Goal: Browse casually: Explore the website without a specific task or goal

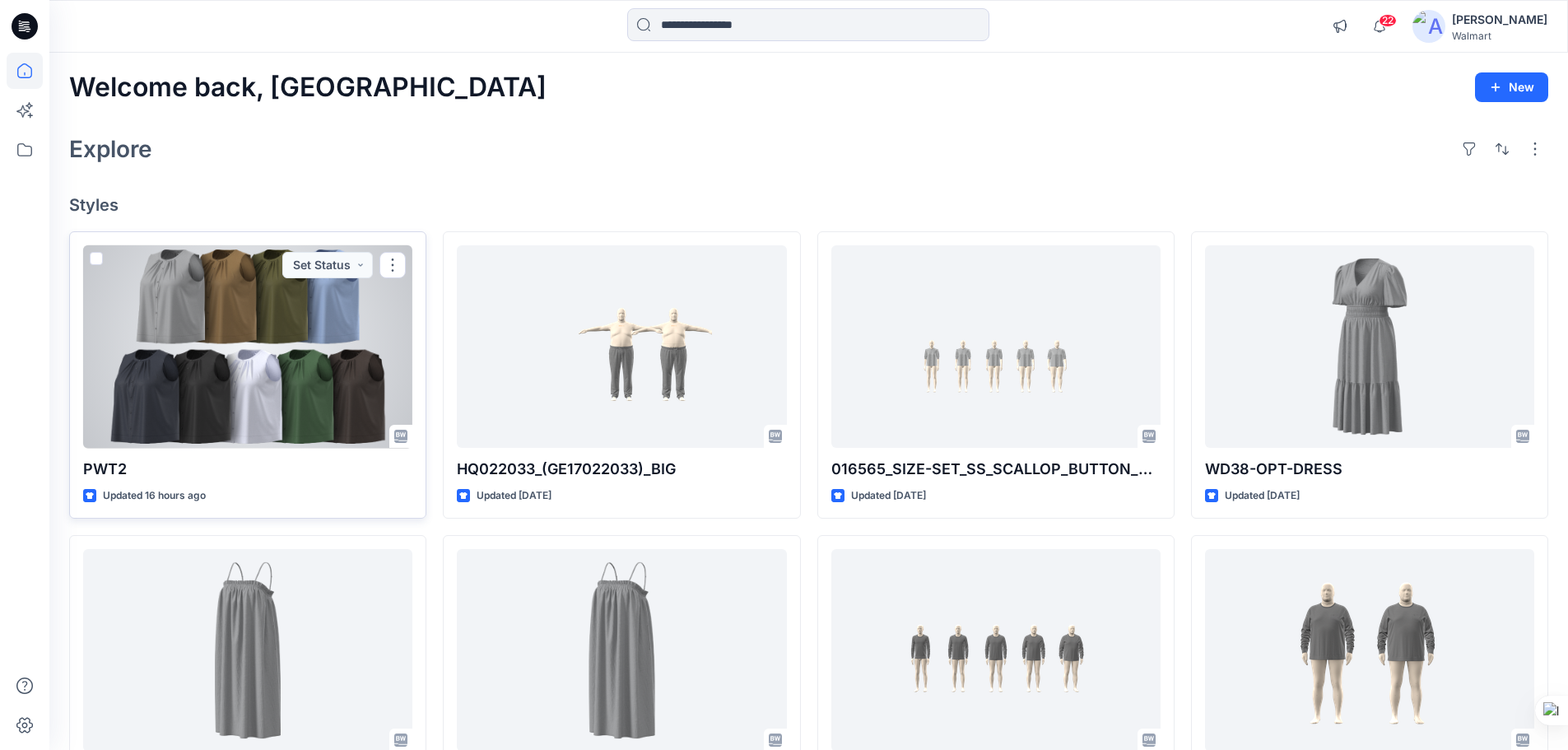
click at [247, 356] on div at bounding box center [248, 346] width 329 height 203
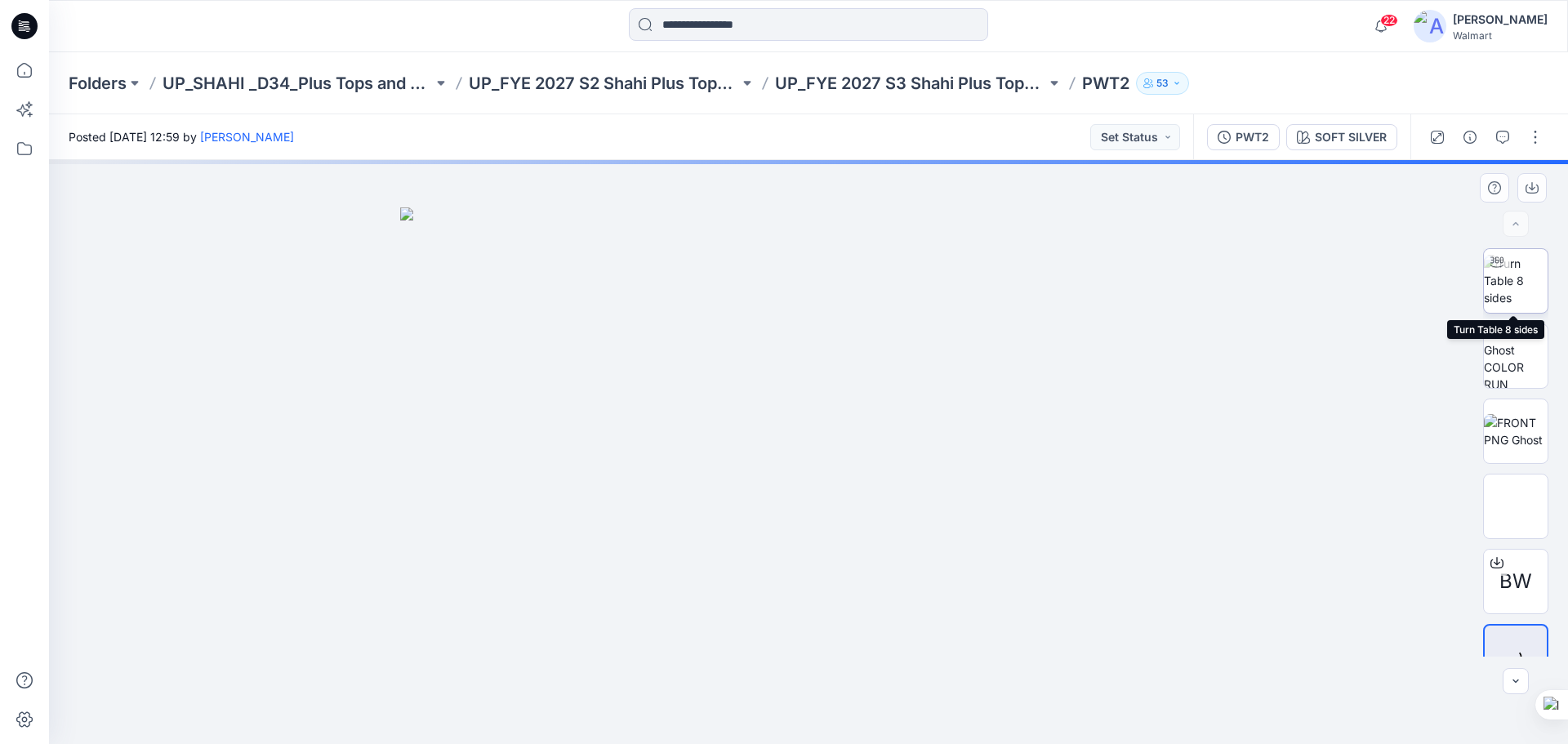
click at [1509, 294] on img at bounding box center [1516, 281] width 64 height 51
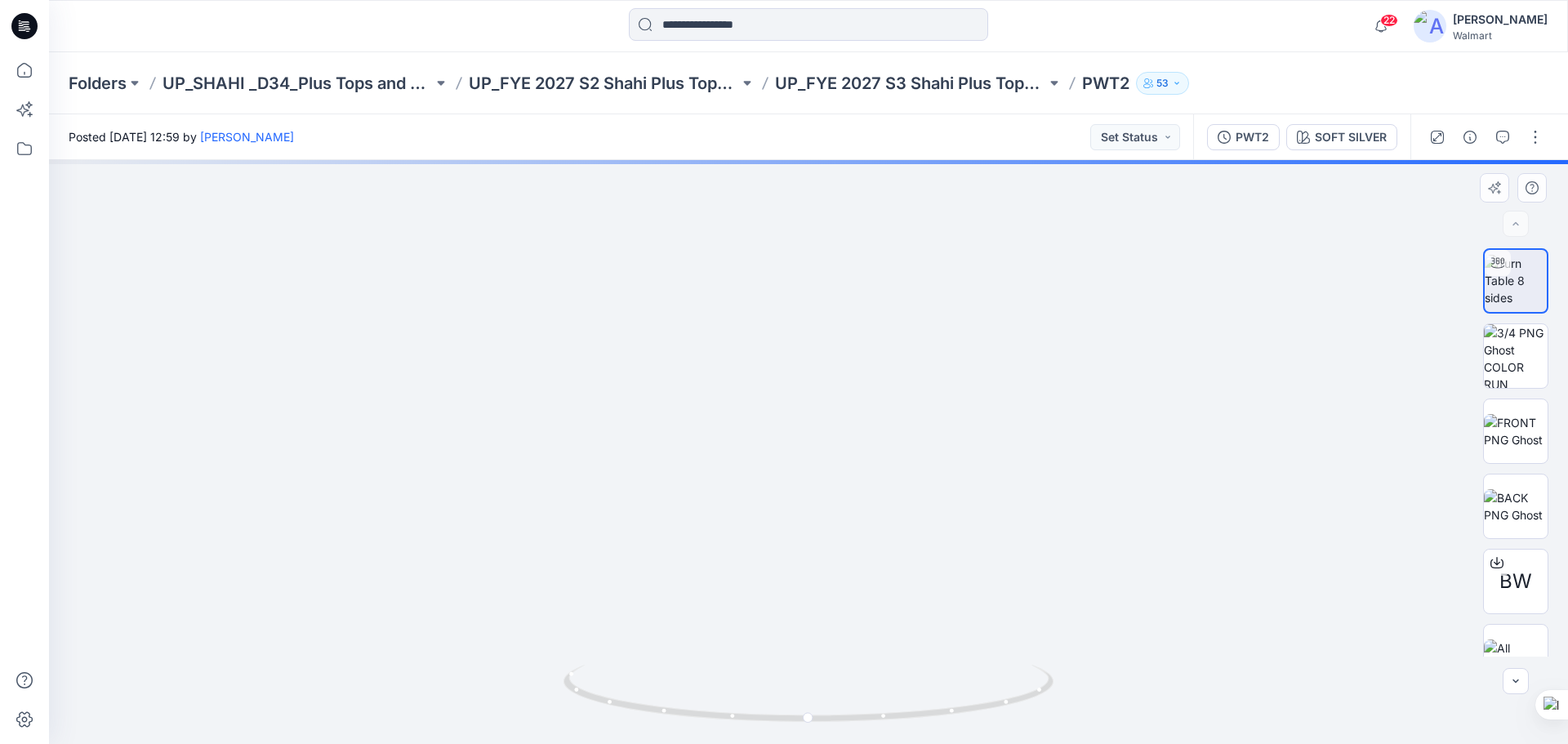
drag, startPoint x: 894, startPoint y: 502, endPoint x: 926, endPoint y: 491, distance: 33.8
click at [926, 491] on img at bounding box center [840, 109] width 1936 height 1271
drag, startPoint x: 912, startPoint y: 551, endPoint x: 921, endPoint y: 522, distance: 30.4
click at [921, 522] on img at bounding box center [831, 151] width 1711 height 1186
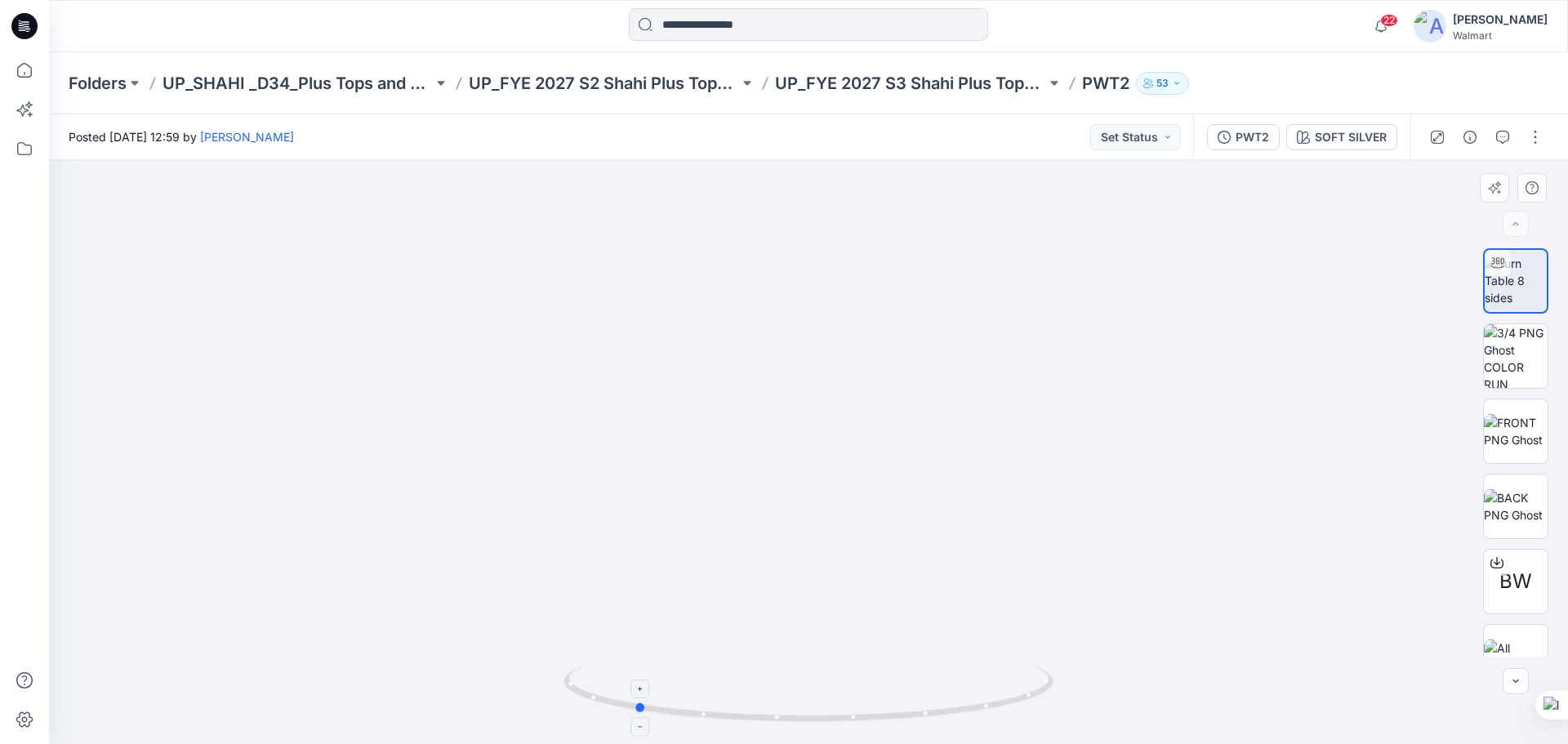
drag, startPoint x: 918, startPoint y: 715, endPoint x: 748, endPoint y: 688, distance: 172.1
click at [748, 688] on icon at bounding box center [810, 695] width 494 height 61
drag, startPoint x: 871, startPoint y: 723, endPoint x: 816, endPoint y: 720, distance: 55.1
click at [816, 720] on icon at bounding box center [810, 695] width 494 height 61
drag, startPoint x: 1011, startPoint y: 344, endPoint x: 816, endPoint y: 547, distance: 281.5
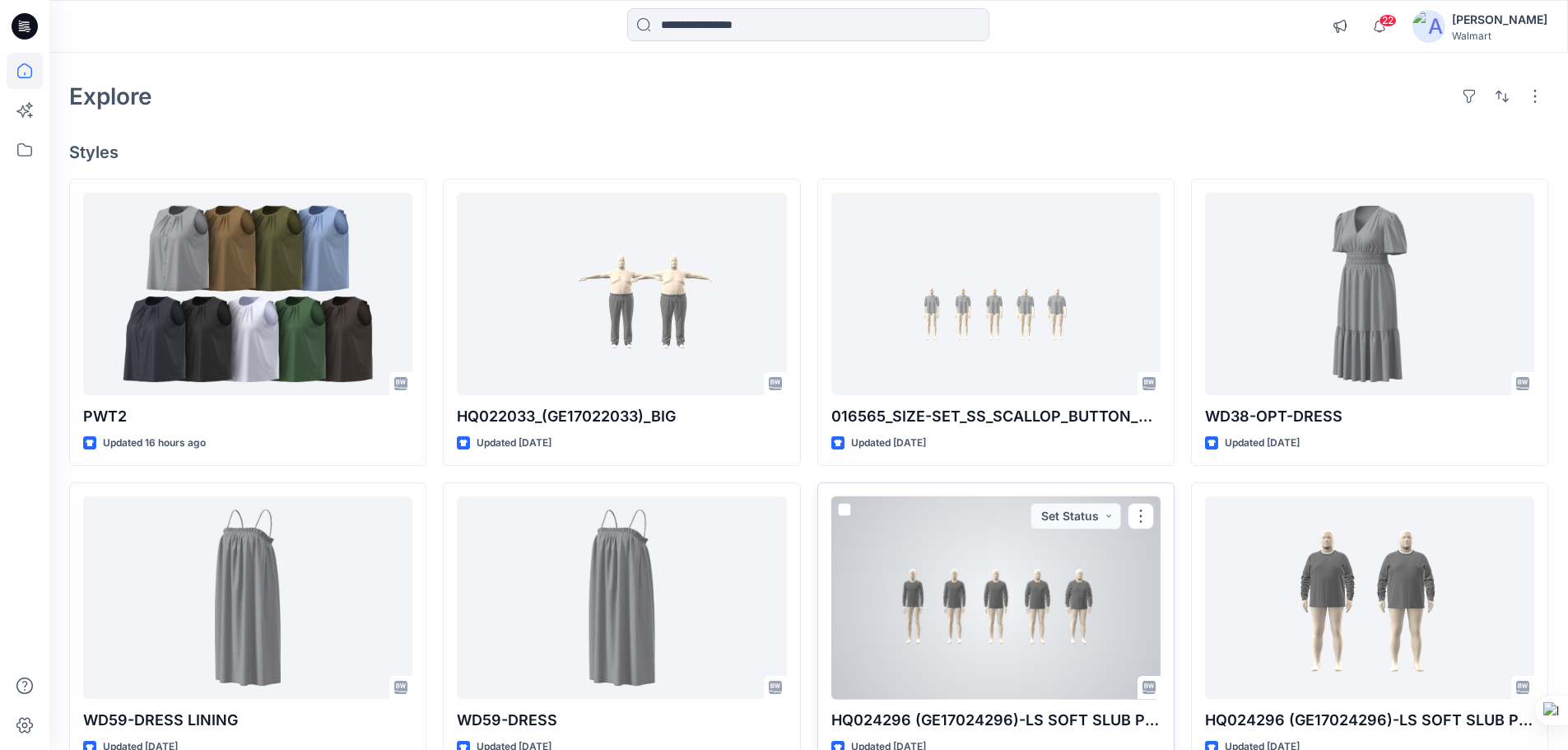
scroll to position [82, 0]
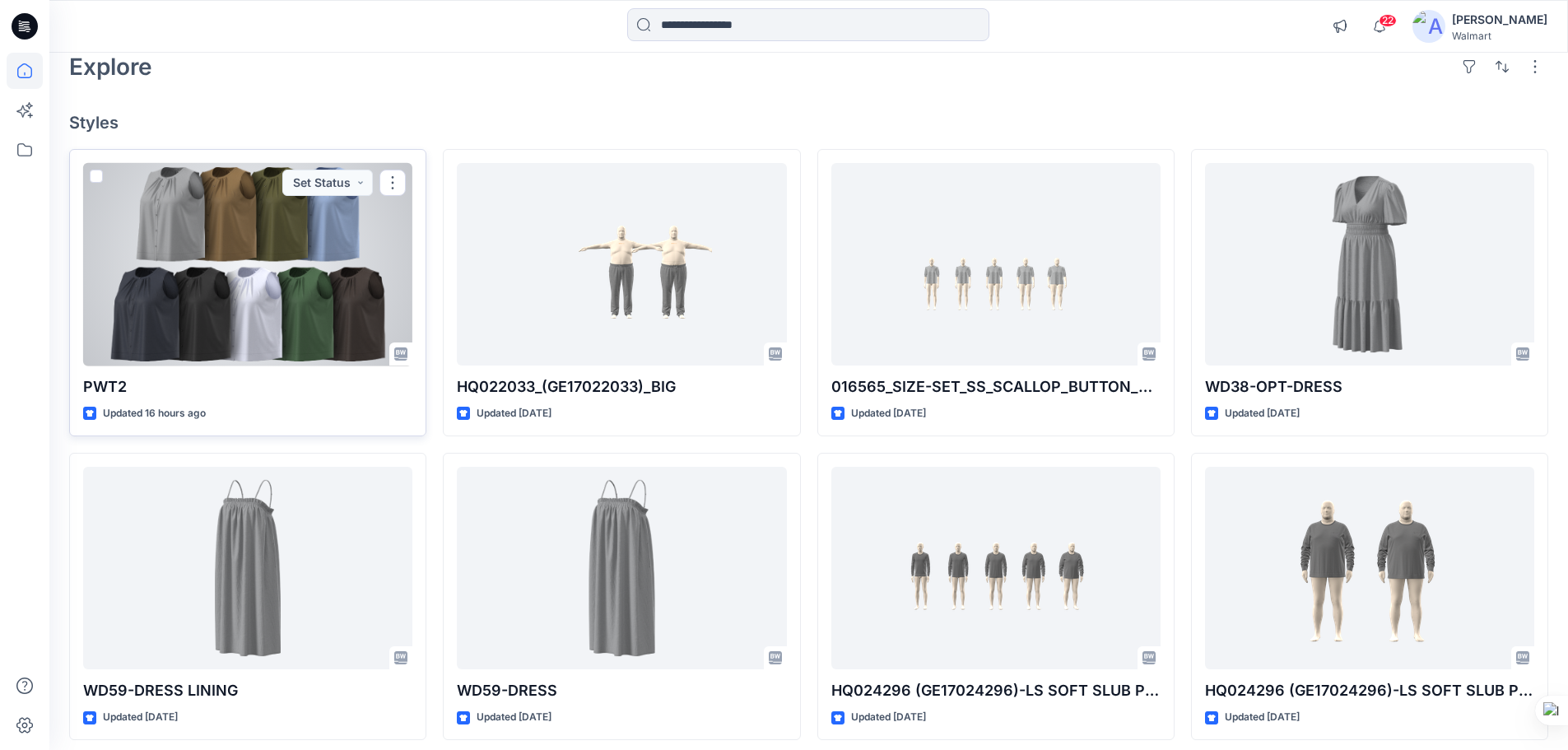
click at [270, 240] on div at bounding box center [248, 264] width 329 height 203
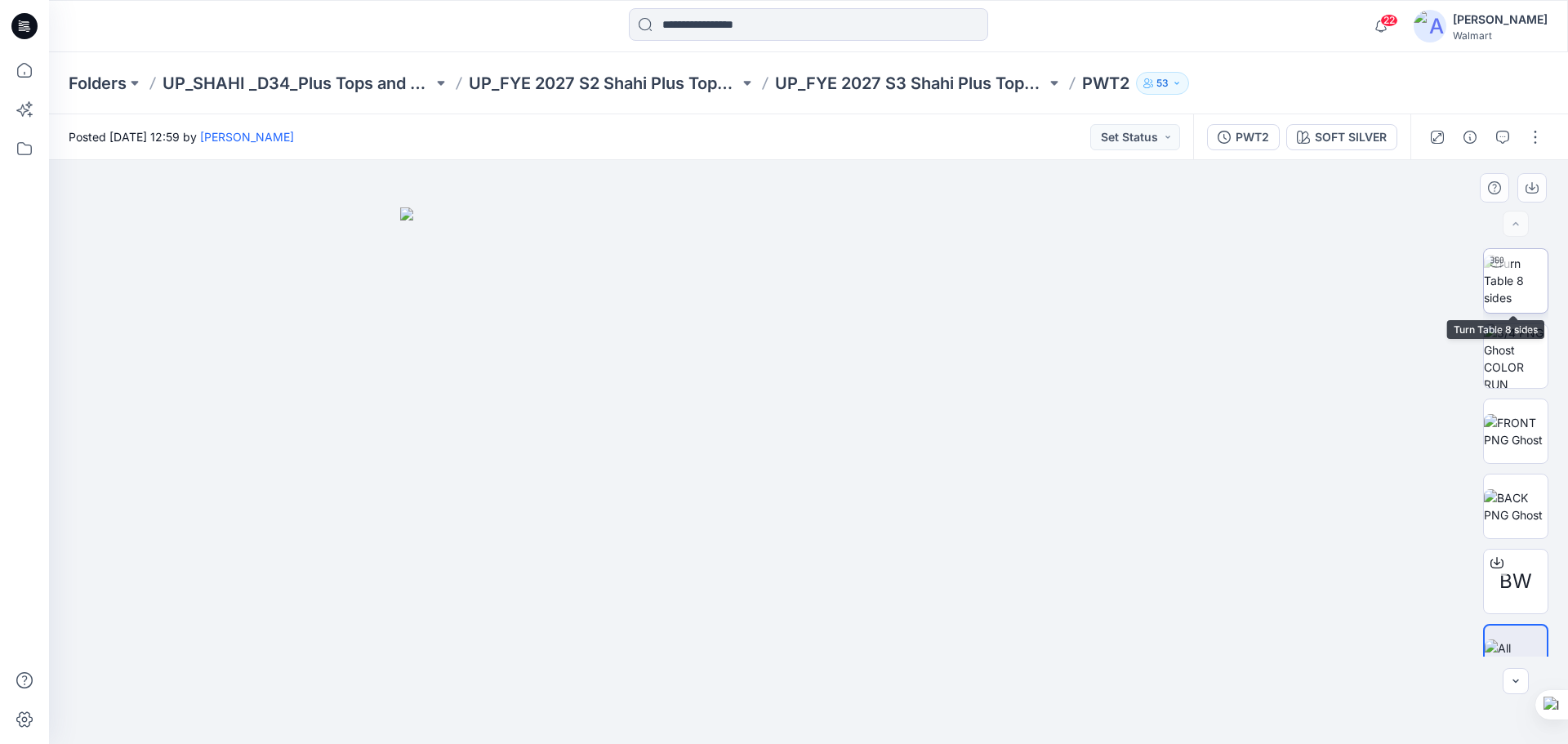
click at [1514, 293] on img at bounding box center [1516, 281] width 64 height 51
drag, startPoint x: 832, startPoint y: 347, endPoint x: 832, endPoint y: 501, distance: 154.0
drag, startPoint x: 843, startPoint y: 469, endPoint x: 843, endPoint y: 431, distance: 38.0
drag, startPoint x: 808, startPoint y: 716, endPoint x: 850, endPoint y: 669, distance: 63.0
click at [797, 726] on icon at bounding box center [810, 695] width 494 height 61
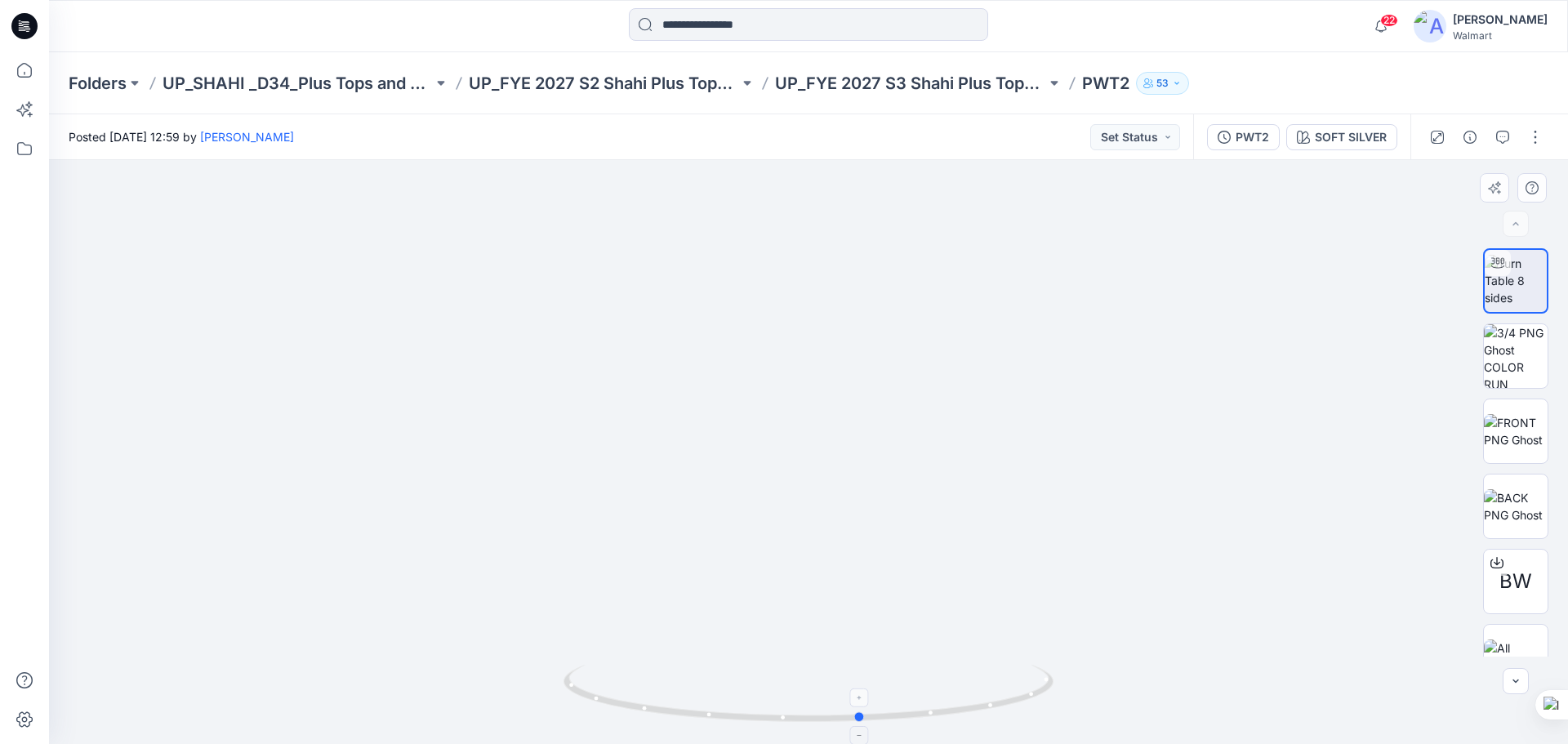
drag, startPoint x: 801, startPoint y: 725, endPoint x: 865, endPoint y: 725, distance: 64.0
click at [865, 725] on icon at bounding box center [810, 695] width 494 height 61
drag, startPoint x: 867, startPoint y: 721, endPoint x: 979, endPoint y: 724, distance: 112.0
click at [979, 724] on icon at bounding box center [810, 695] width 494 height 61
drag, startPoint x: 967, startPoint y: 709, endPoint x: 1057, endPoint y: 713, distance: 90.1
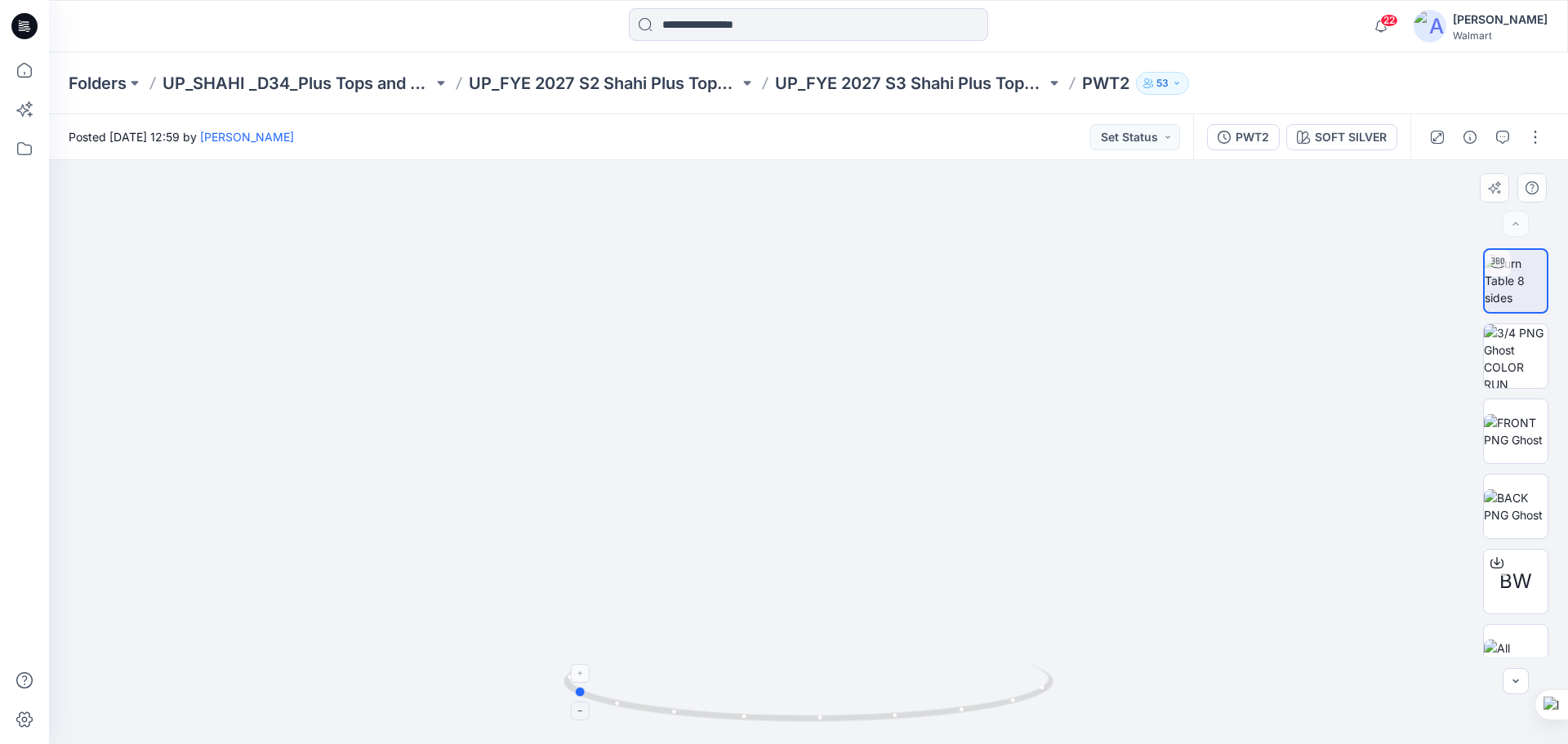
click at [1057, 713] on icon at bounding box center [810, 695] width 494 height 61
click at [15, 29] on icon at bounding box center [24, 26] width 26 height 26
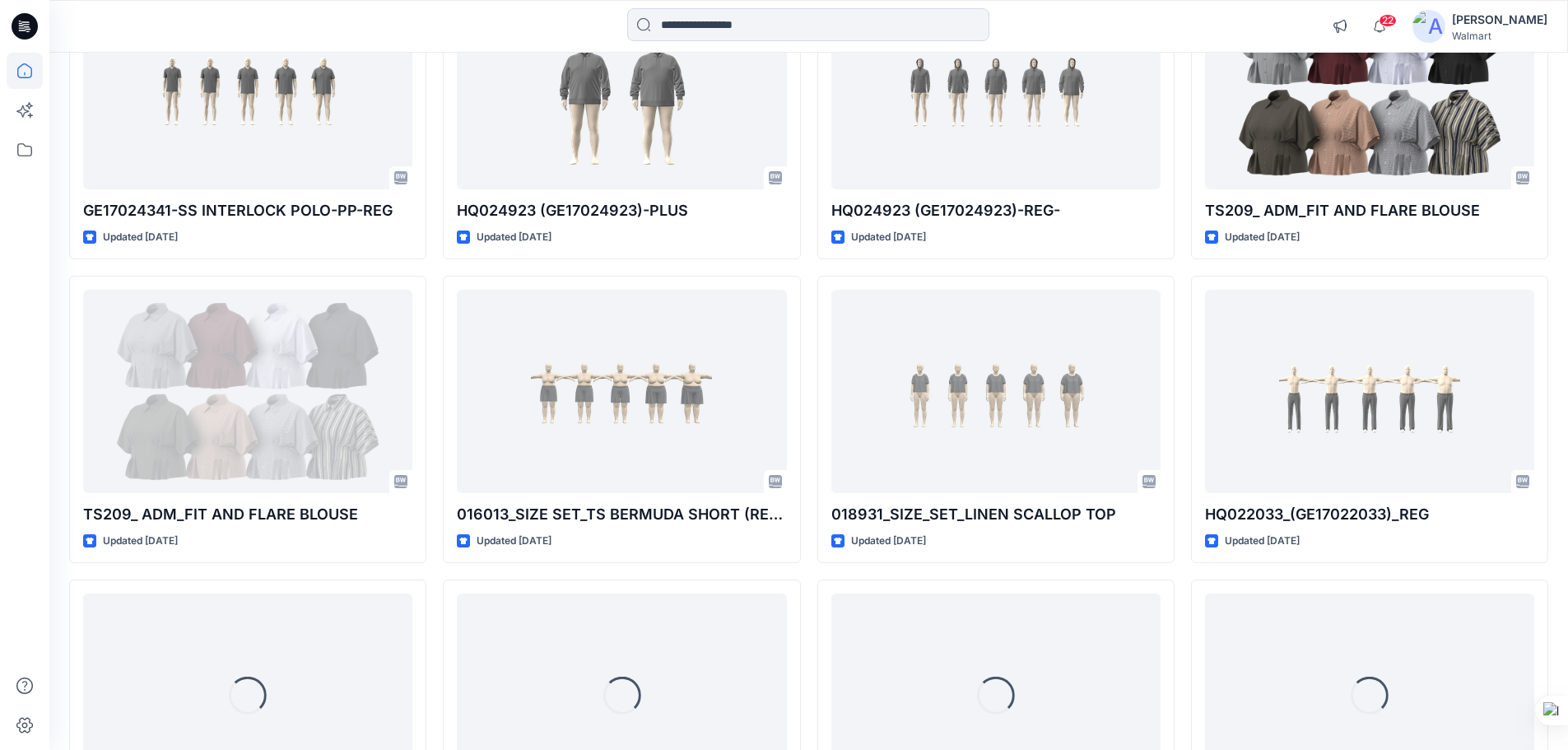
scroll to position [785, 0]
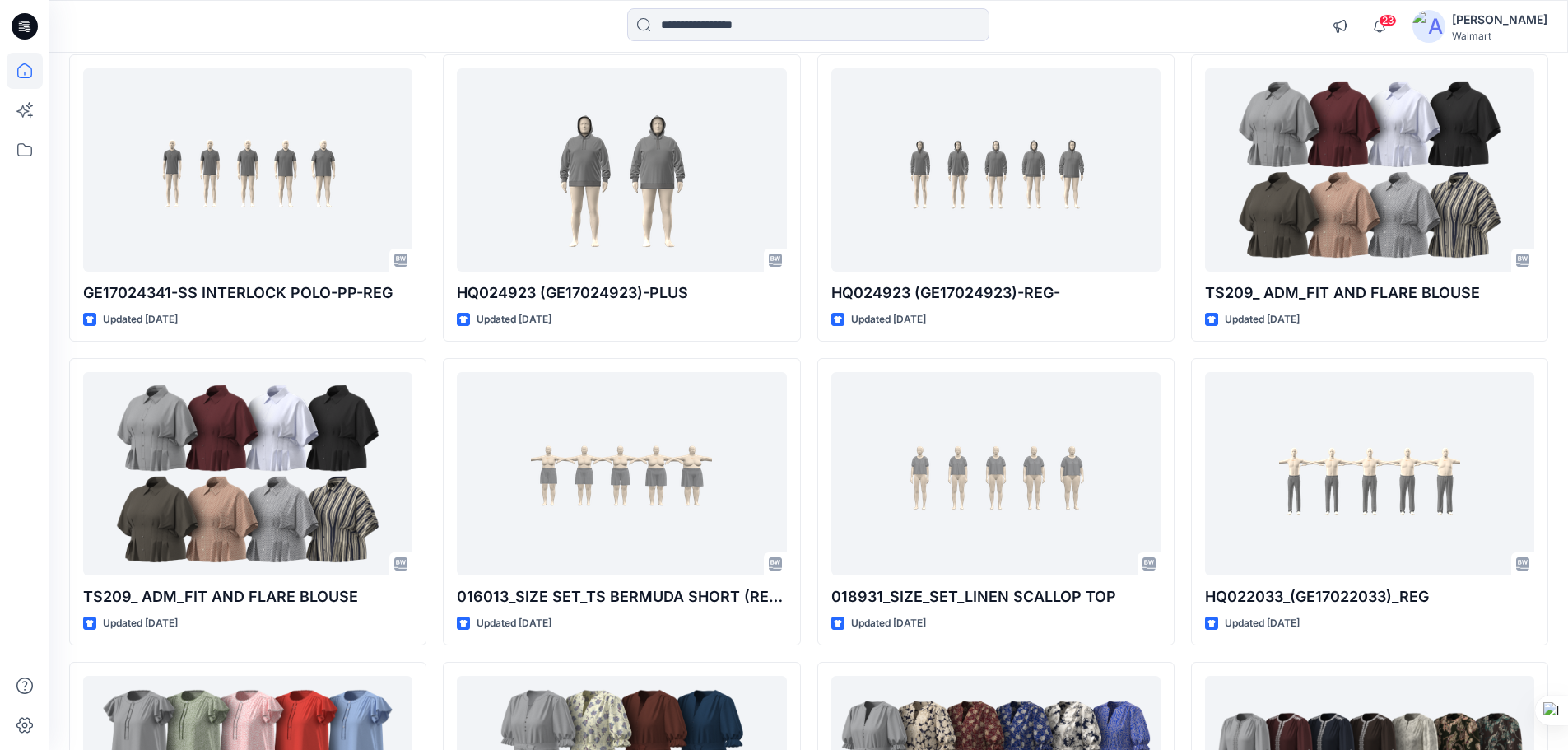
click at [30, 27] on icon at bounding box center [27, 26] width 6 height 1
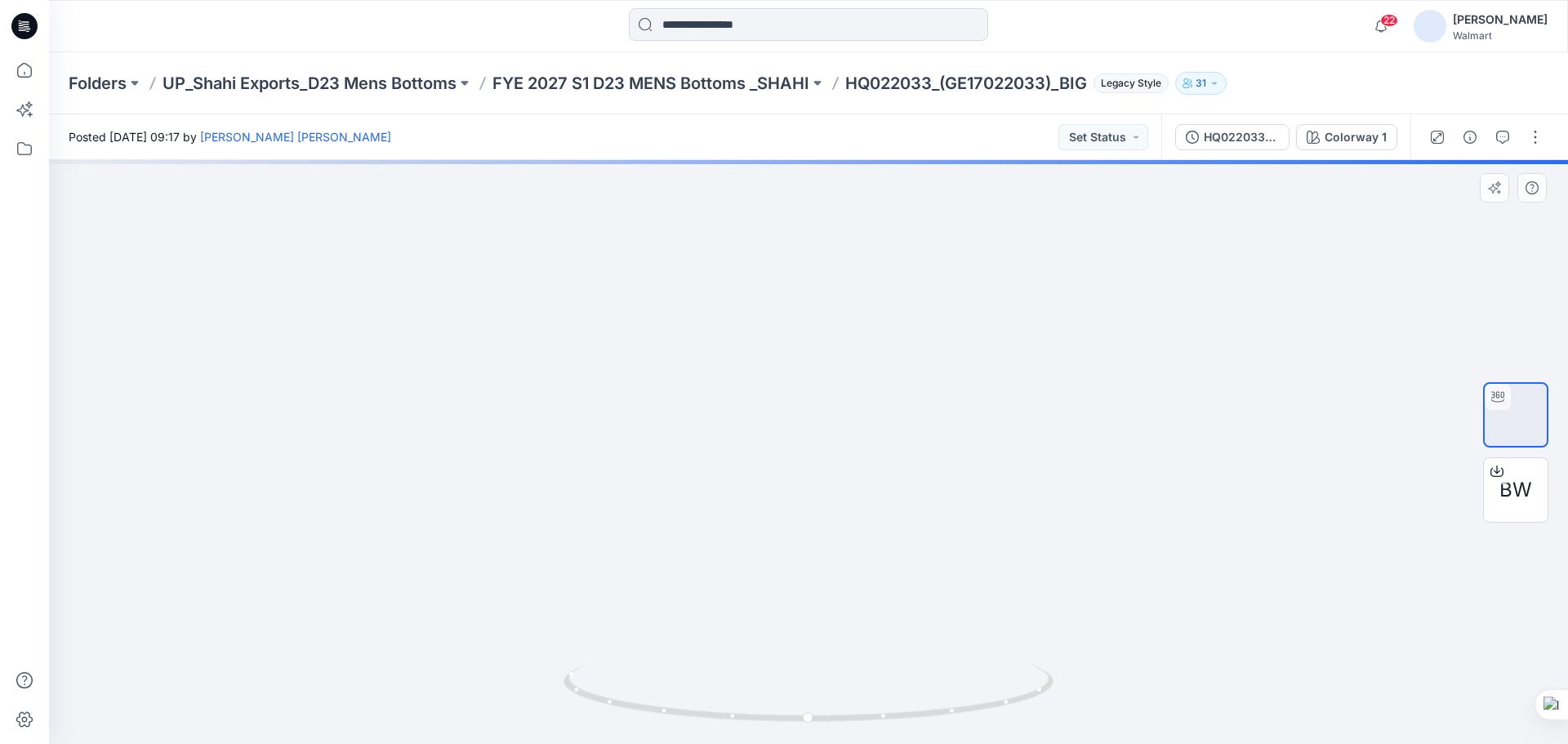
drag, startPoint x: 872, startPoint y: 515, endPoint x: 851, endPoint y: 348, distance: 168.3
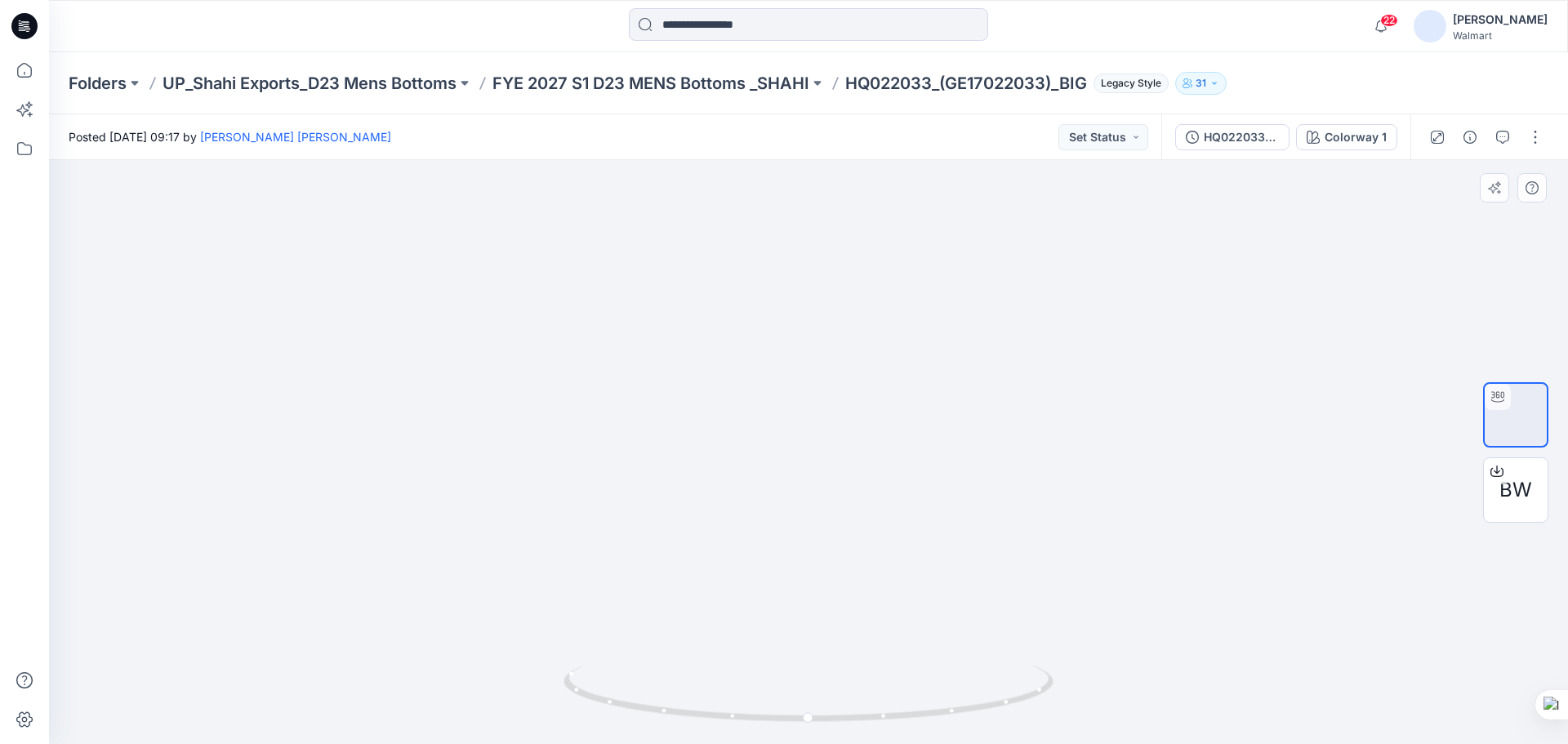
drag, startPoint x: 1080, startPoint y: 452, endPoint x: 1027, endPoint y: 366, distance: 101.0
drag, startPoint x: 969, startPoint y: 705, endPoint x: 828, endPoint y: 681, distance: 143.0
click at [828, 681] on icon at bounding box center [810, 695] width 494 height 61
drag, startPoint x: 28, startPoint y: 31, endPoint x: 47, endPoint y: 25, distance: 19.9
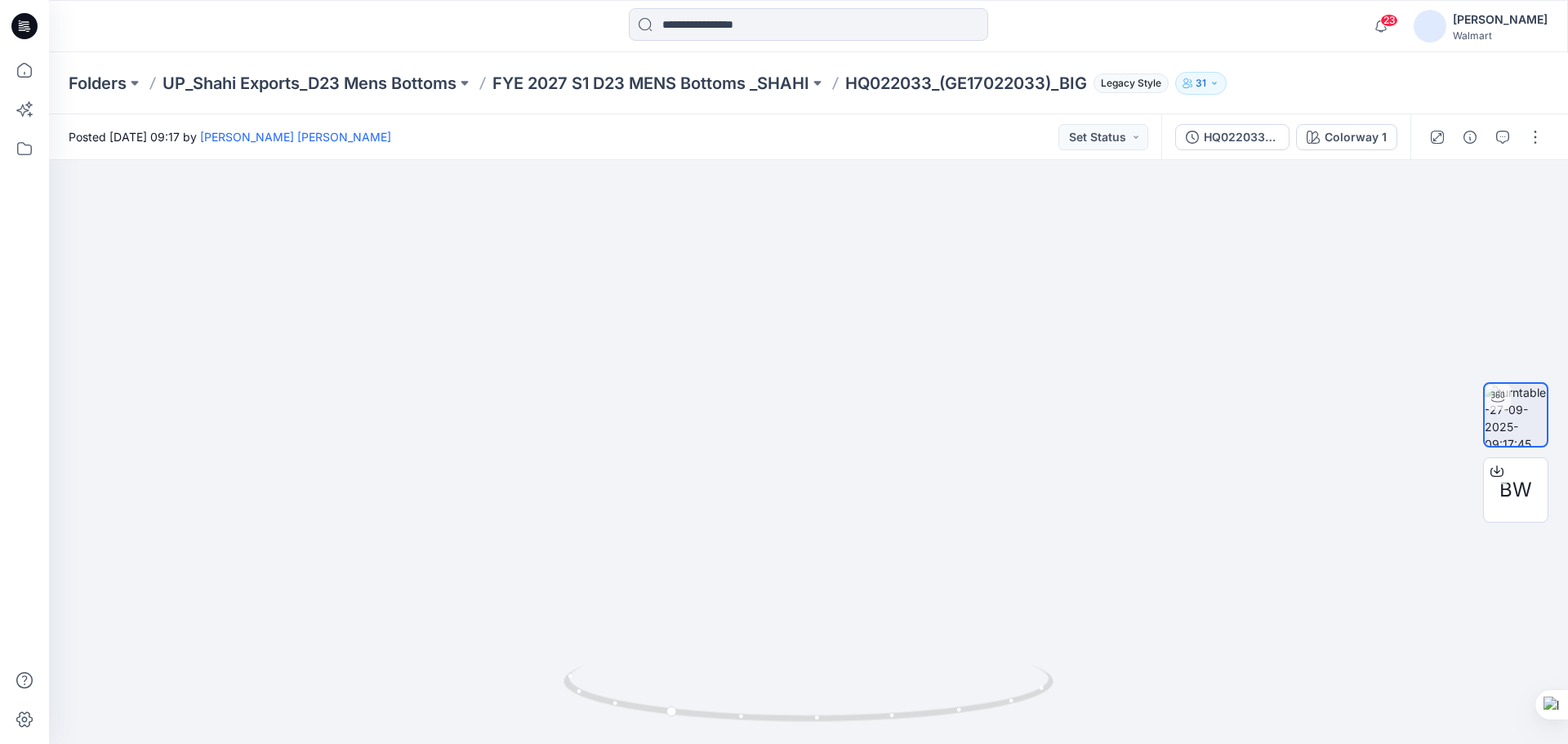
click at [32, 28] on icon at bounding box center [24, 26] width 26 height 52
